Goal: Task Accomplishment & Management: Manage account settings

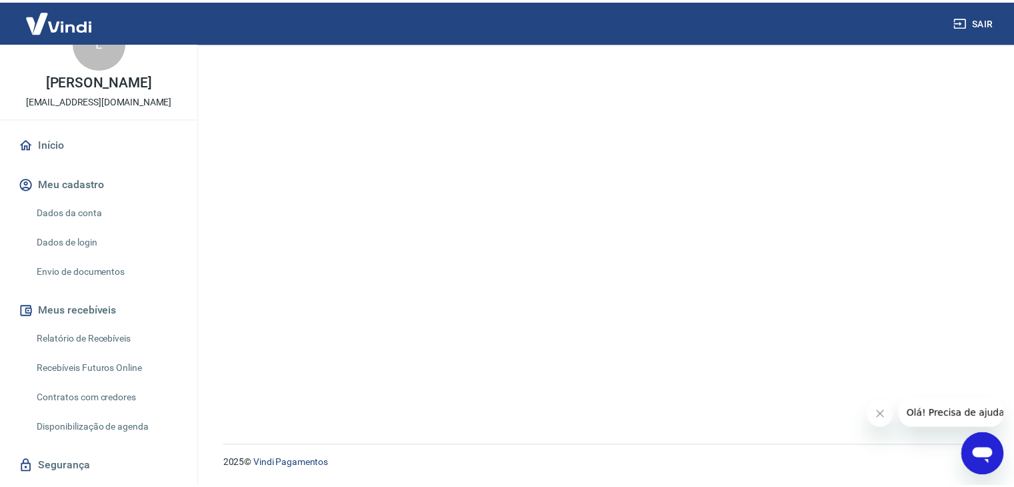
scroll to position [72, 0]
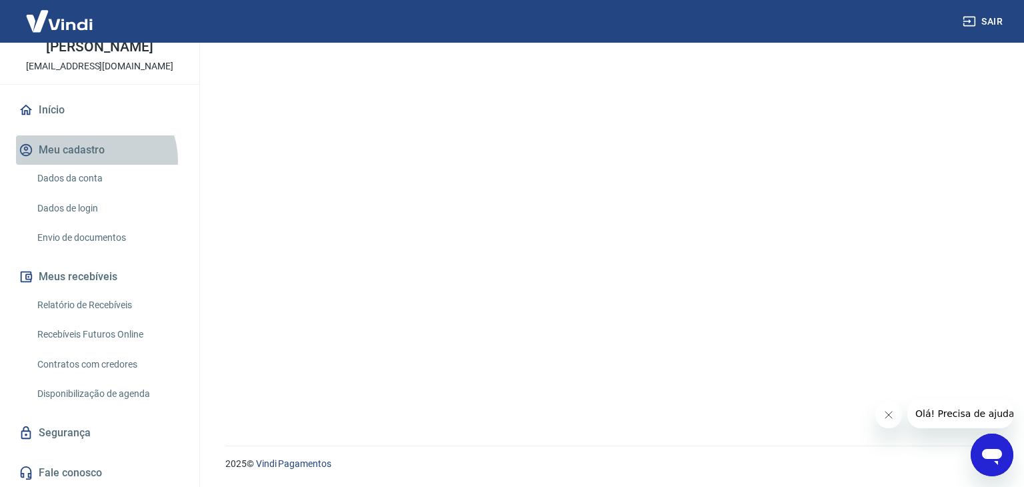
click at [93, 159] on button "Meu cadastro" at bounding box center [99, 149] width 167 height 29
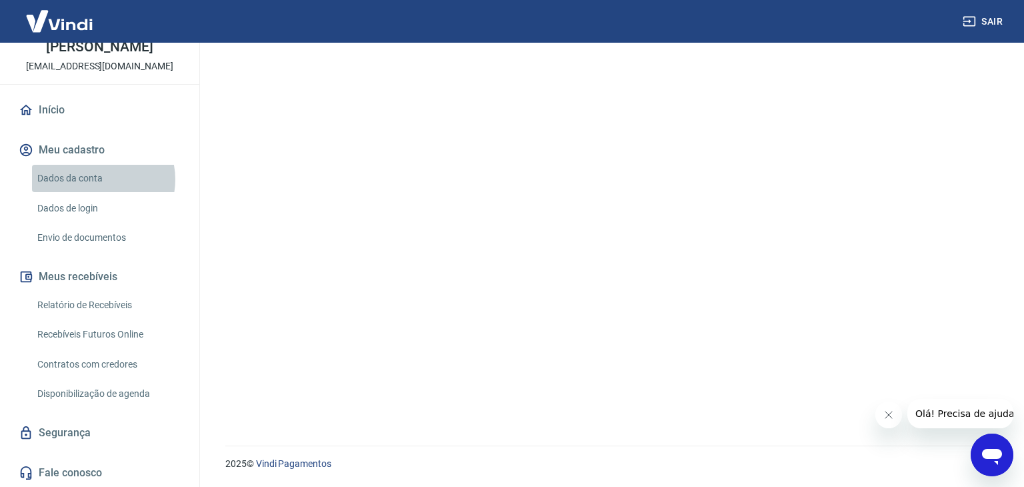
click at [97, 179] on link "Dados da conta" at bounding box center [107, 178] width 151 height 27
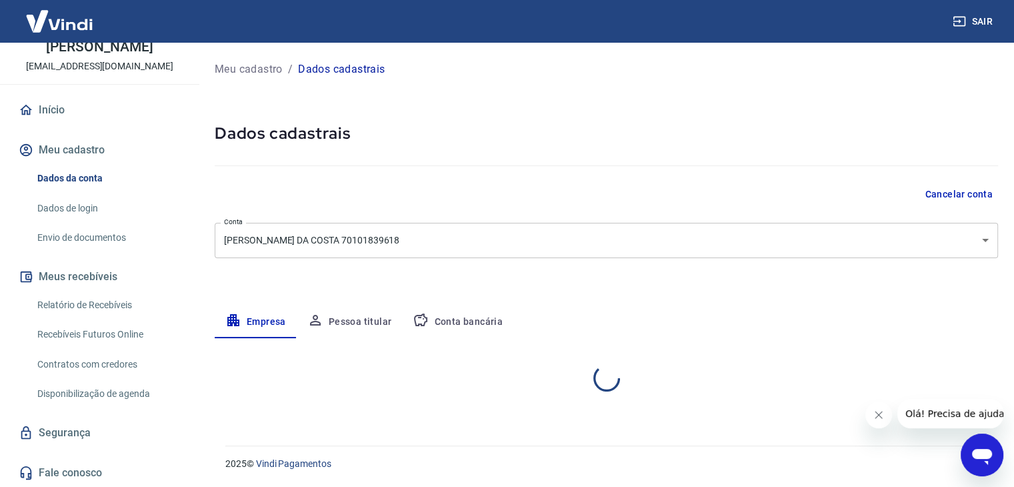
select select "MG"
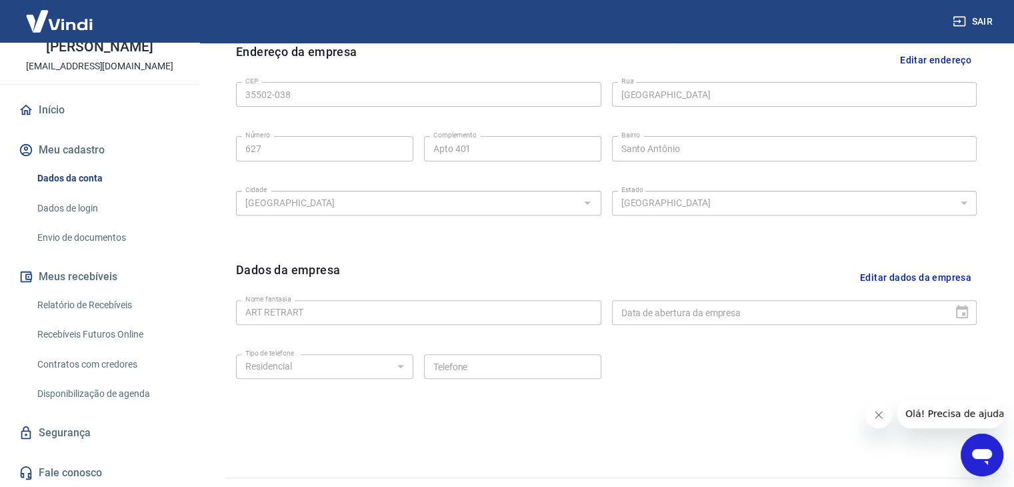
scroll to position [475, 0]
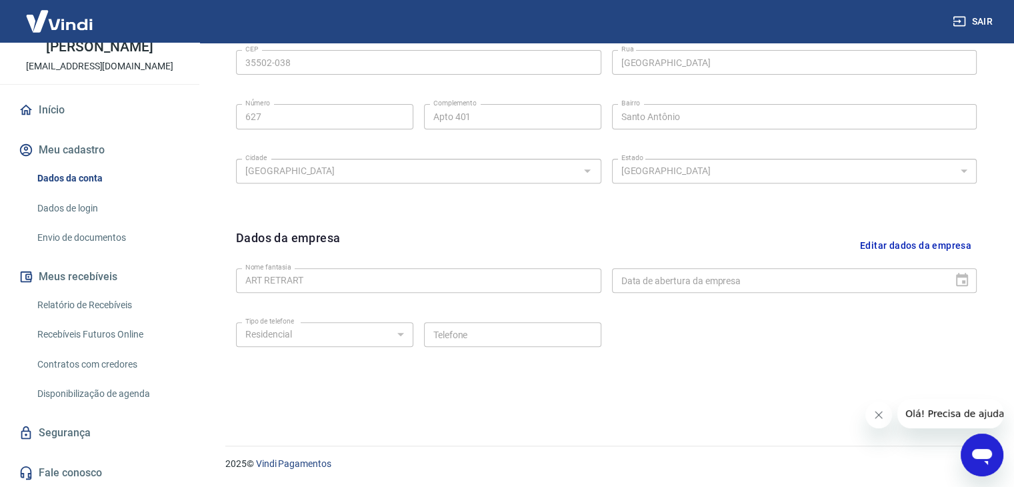
click at [121, 239] on link "Envio de documentos" at bounding box center [107, 237] width 151 height 27
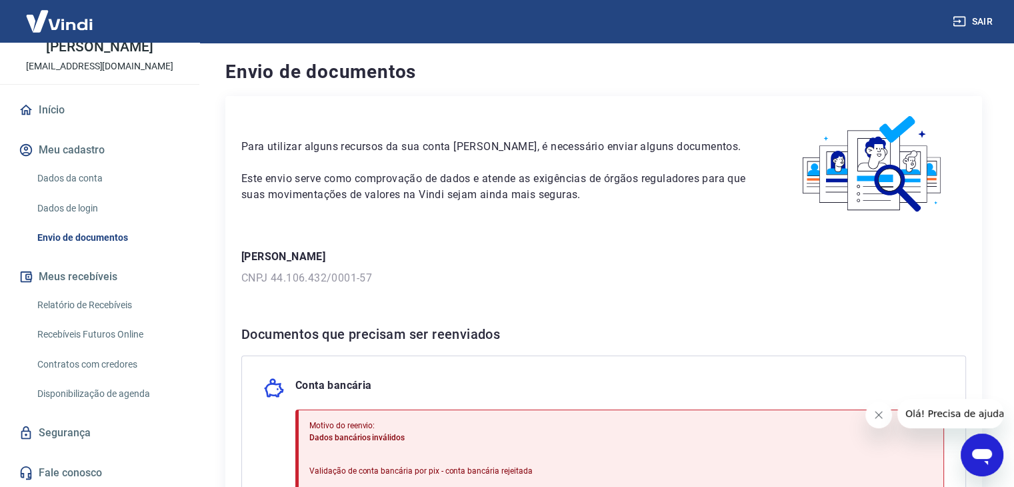
scroll to position [200, 0]
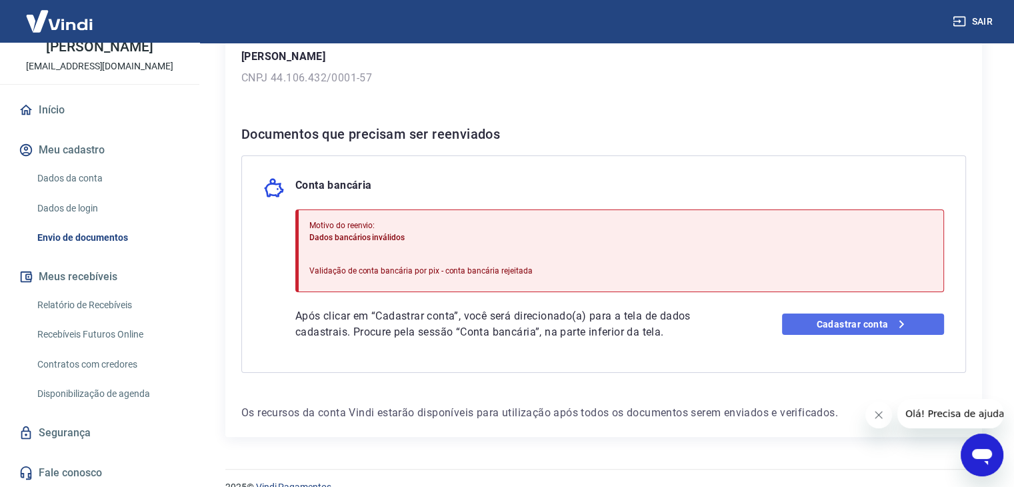
click at [863, 325] on link "Cadastrar conta" at bounding box center [863, 323] width 162 height 21
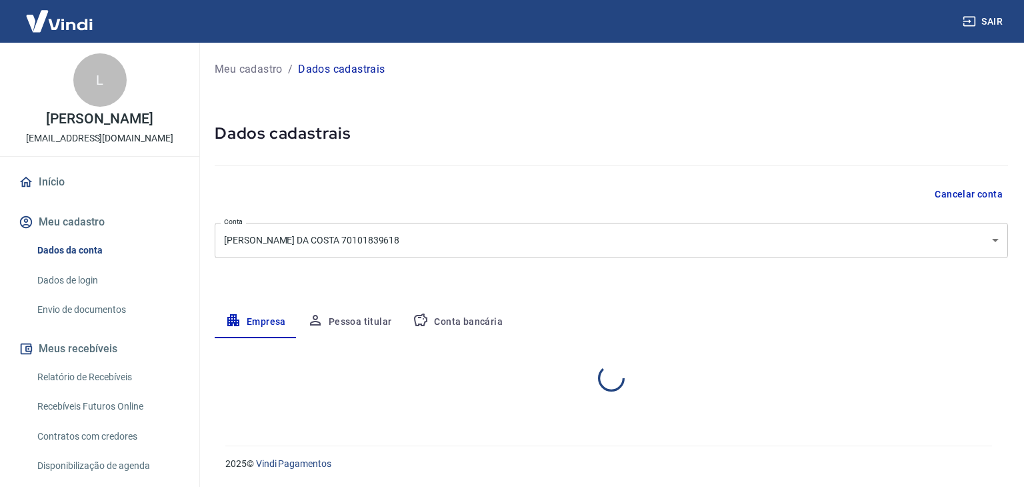
select select "MG"
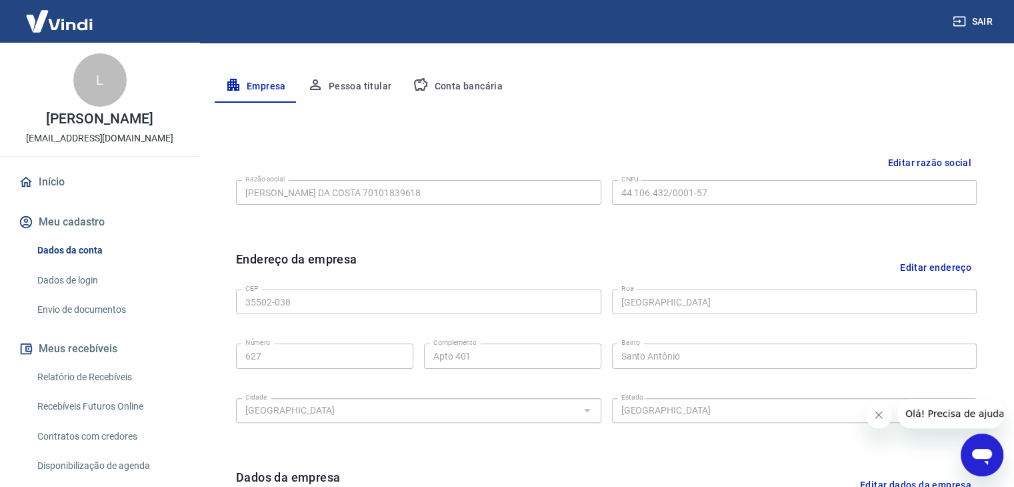
scroll to position [267, 0]
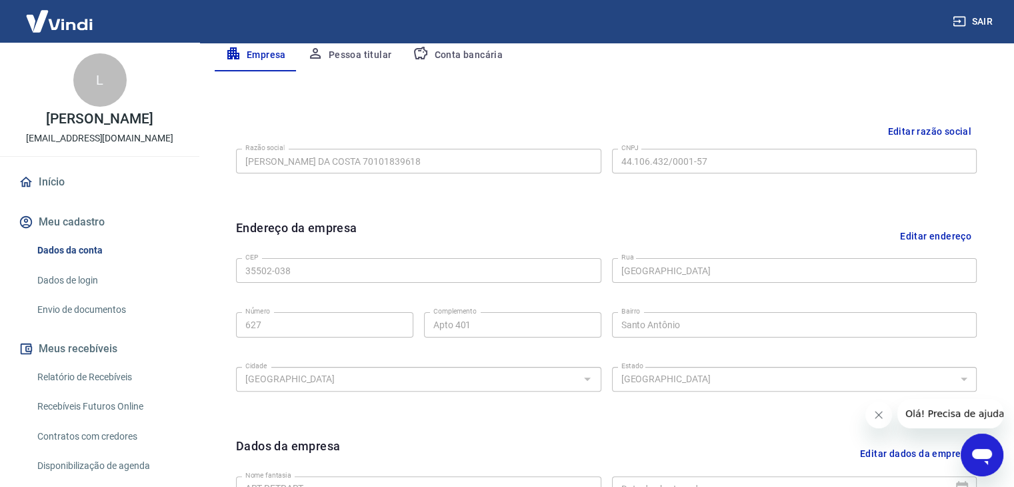
click at [490, 54] on button "Conta bancária" at bounding box center [457, 55] width 111 height 32
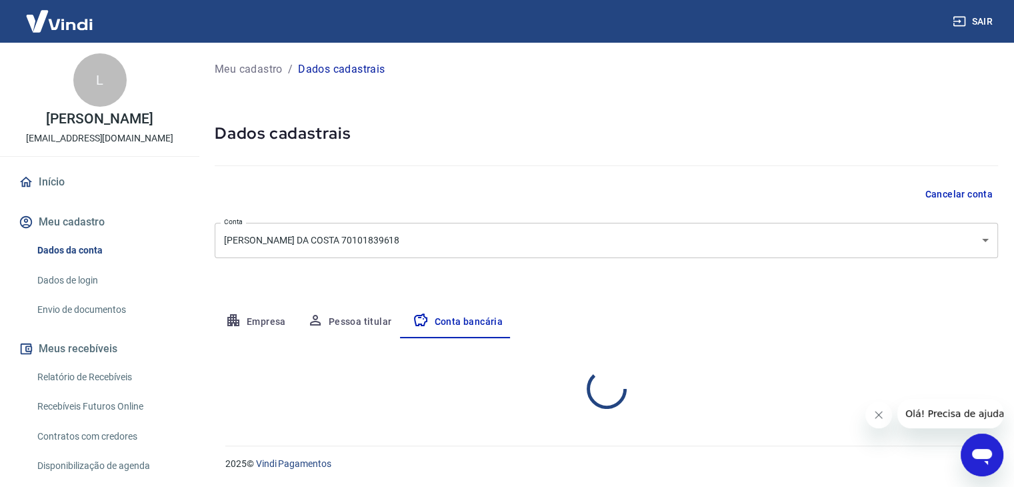
scroll to position [0, 0]
select select "1"
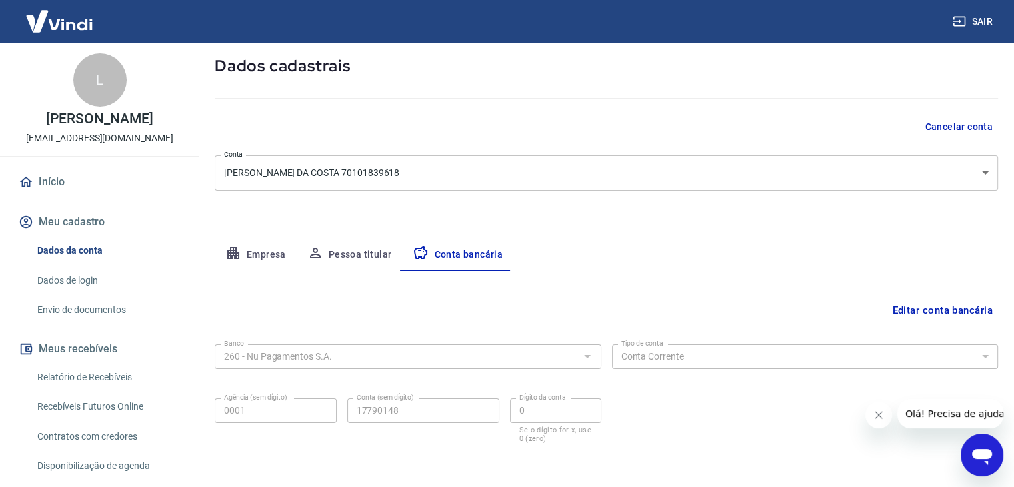
scroll to position [120, 0]
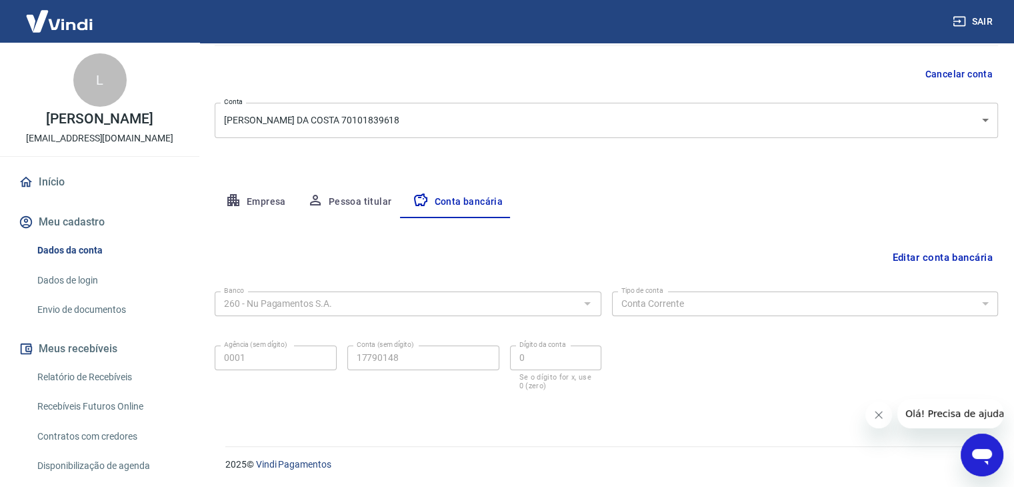
click at [925, 251] on button "Editar conta bancária" at bounding box center [942, 257] width 111 height 25
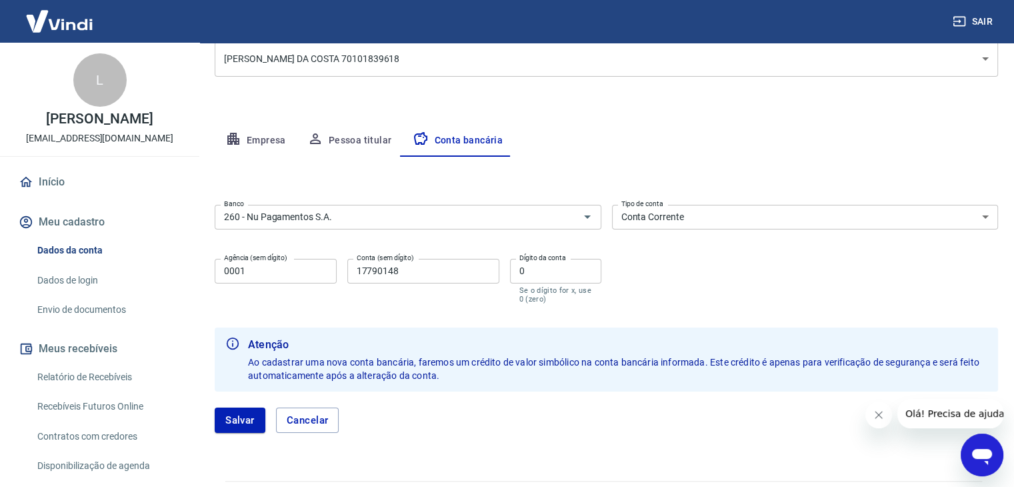
scroll to position [216, 0]
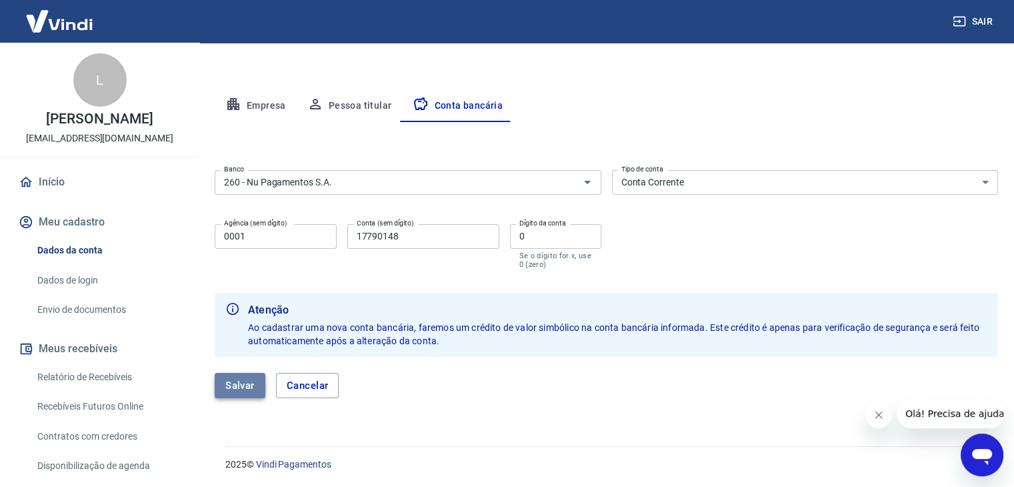
click at [223, 381] on button "Salvar" at bounding box center [240, 385] width 51 height 25
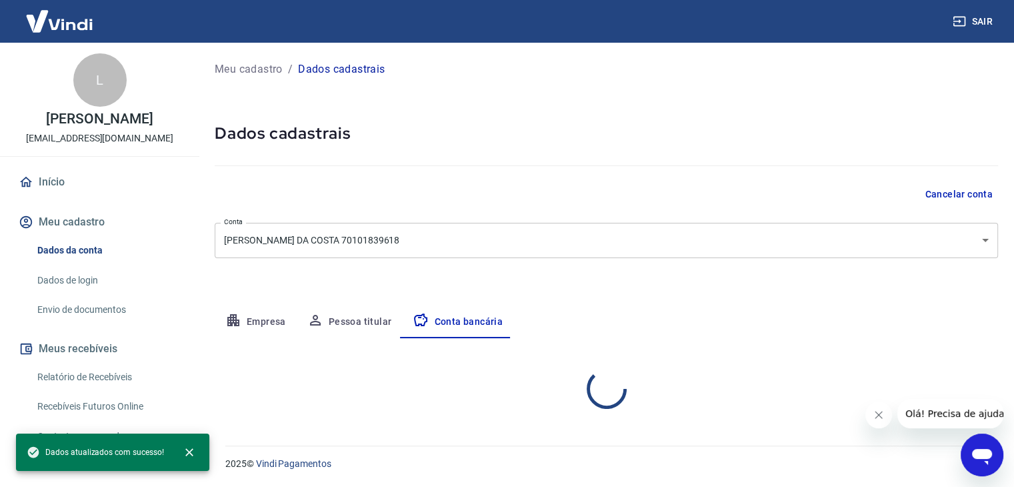
scroll to position [0, 0]
select select "1"
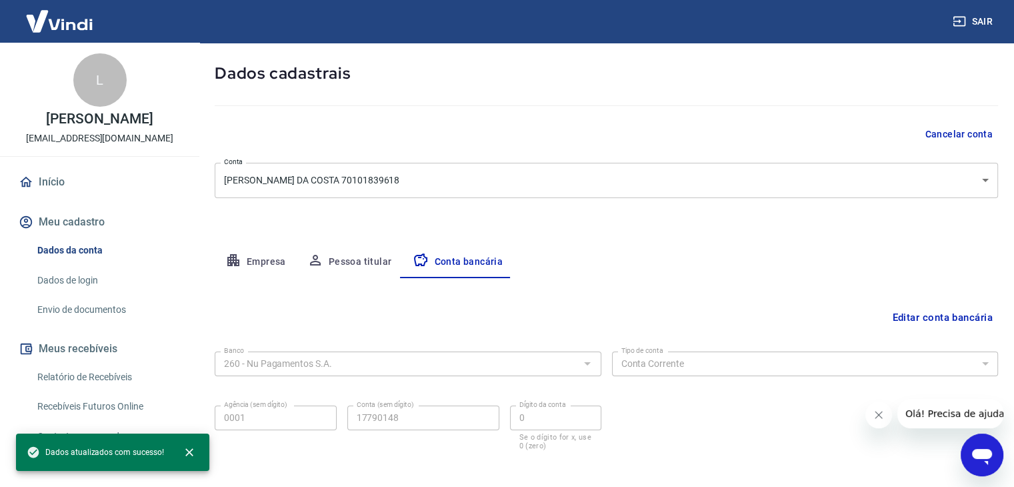
scroll to position [120, 0]
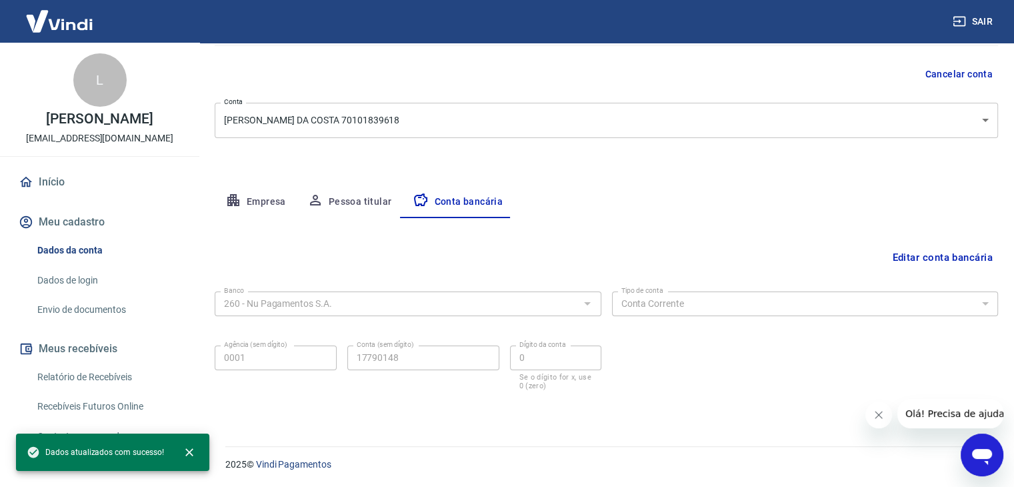
drag, startPoint x: 236, startPoint y: 192, endPoint x: 163, endPoint y: 235, distance: 84.6
click at [236, 192] on icon "button" at bounding box center [233, 200] width 16 height 16
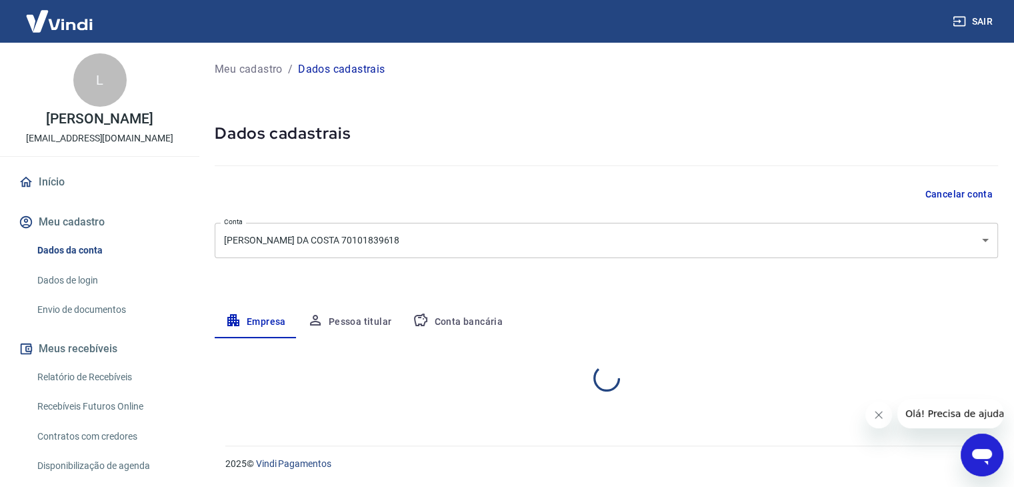
scroll to position [0, 0]
select select "MG"
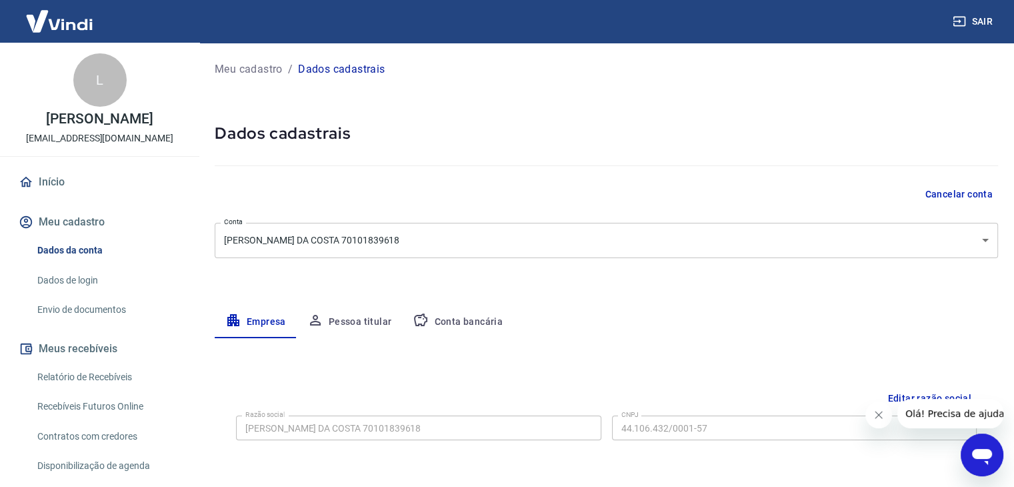
click at [83, 249] on link "Dados da conta" at bounding box center [107, 250] width 151 height 27
click at [89, 219] on button "Meu cadastro" at bounding box center [99, 221] width 167 height 29
click at [100, 173] on link "Início" at bounding box center [99, 181] width 167 height 29
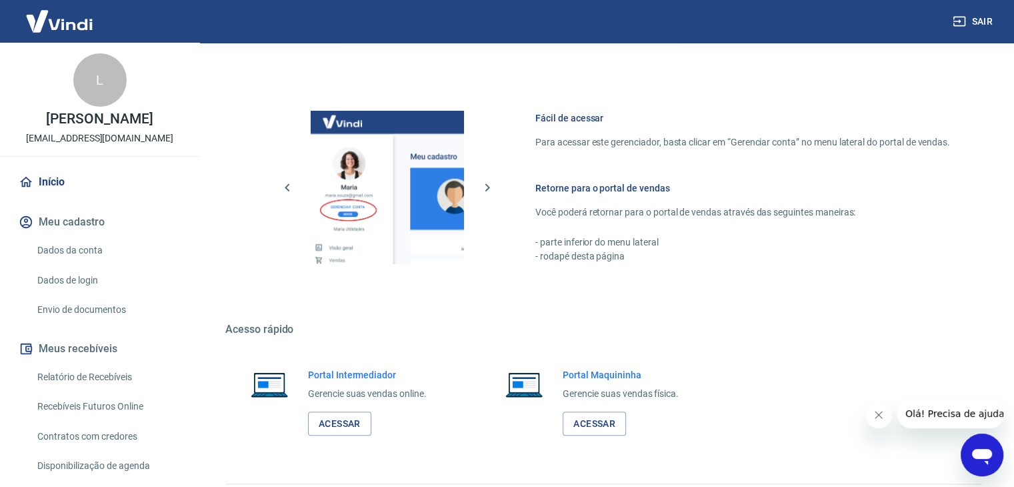
scroll to position [704, 0]
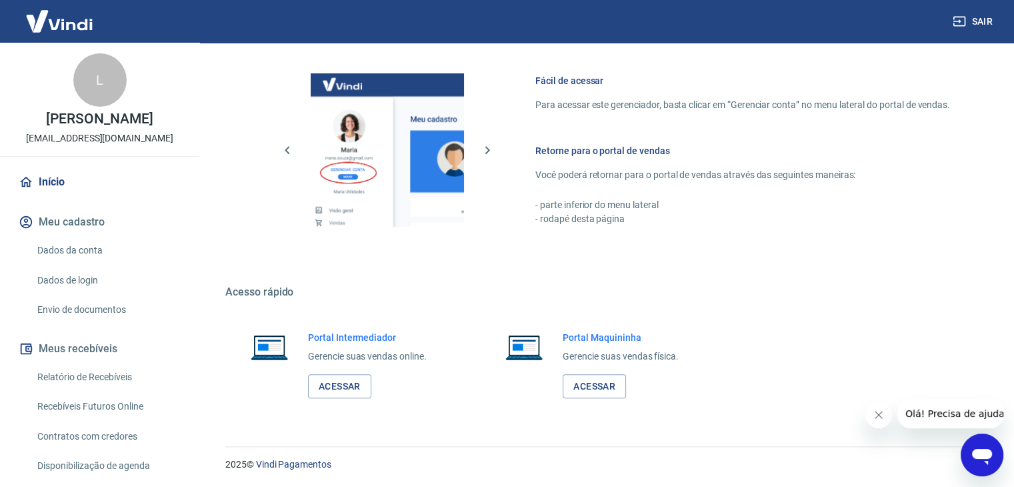
click at [973, 17] on button "Sair" at bounding box center [974, 21] width 48 height 25
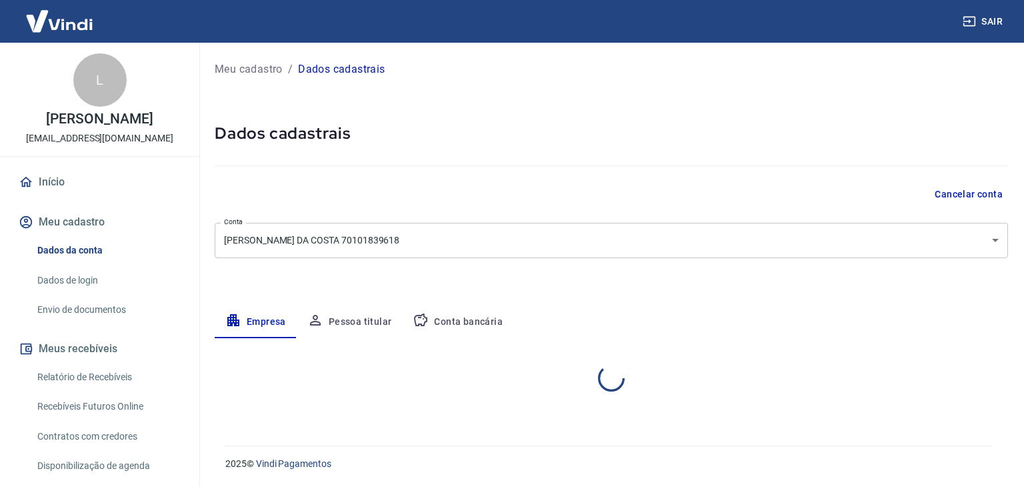
select select "MG"
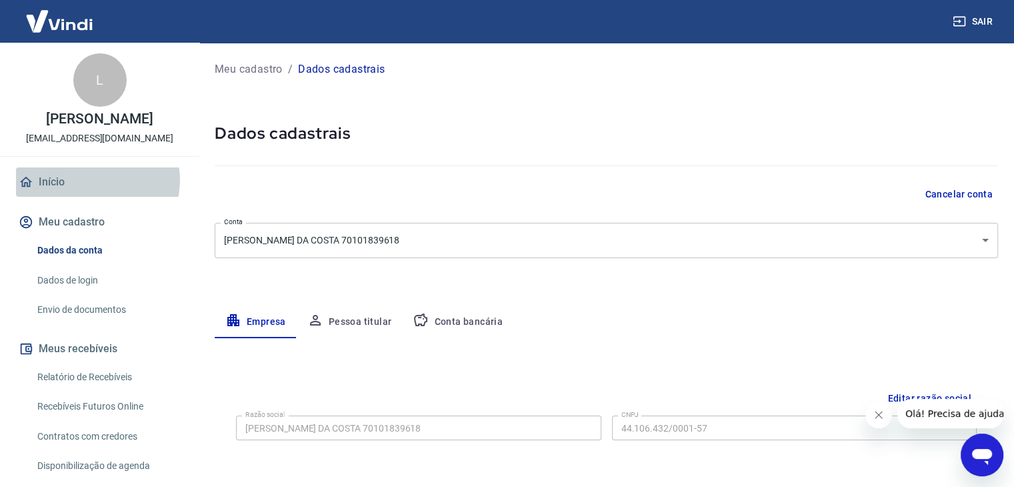
click at [97, 180] on link "Início" at bounding box center [99, 181] width 167 height 29
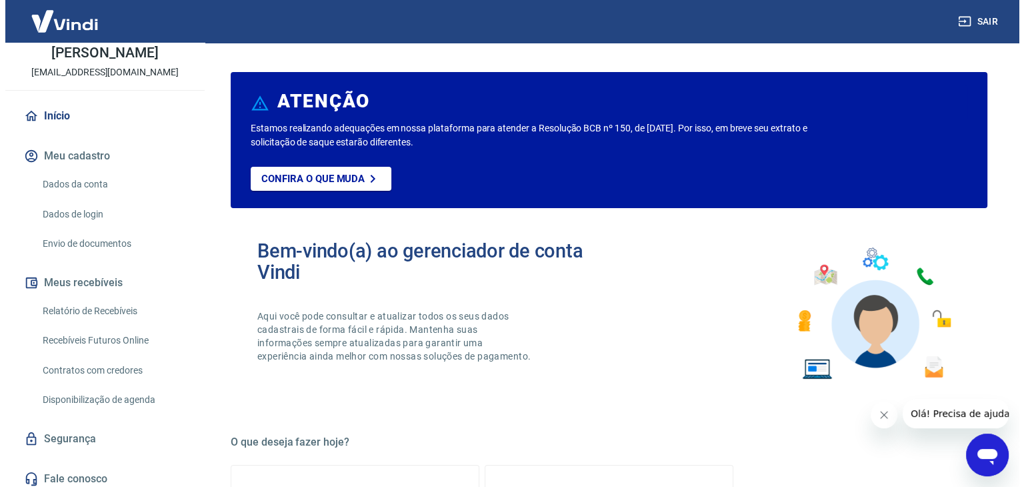
scroll to position [67, 0]
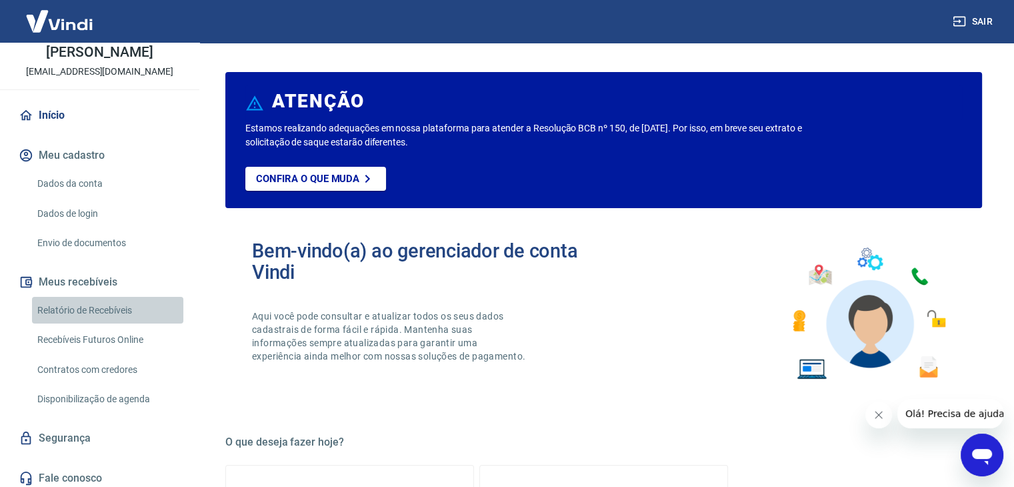
click at [131, 304] on link "Relatório de Recebíveis" at bounding box center [107, 310] width 151 height 27
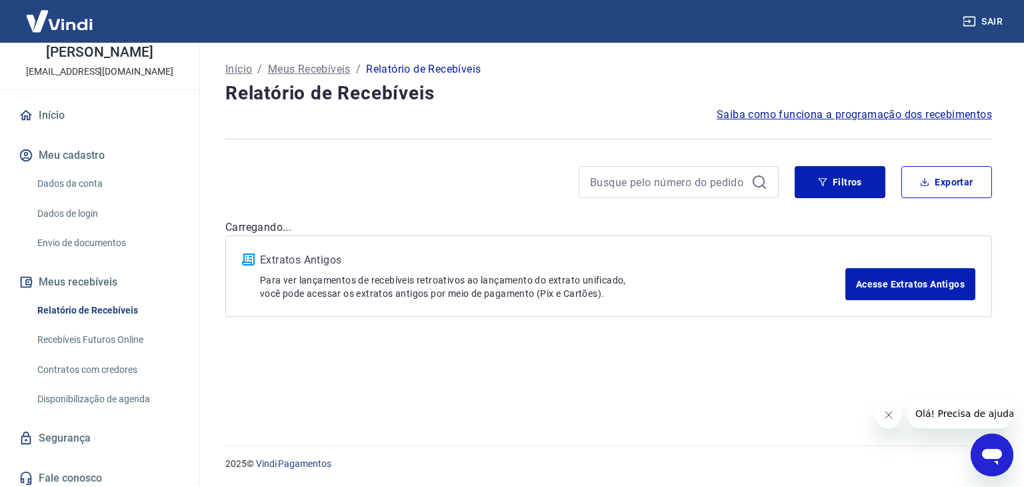
click at [133, 342] on link "Recebíveis Futuros Online" at bounding box center [107, 339] width 151 height 27
